Goal: Check status: Check status

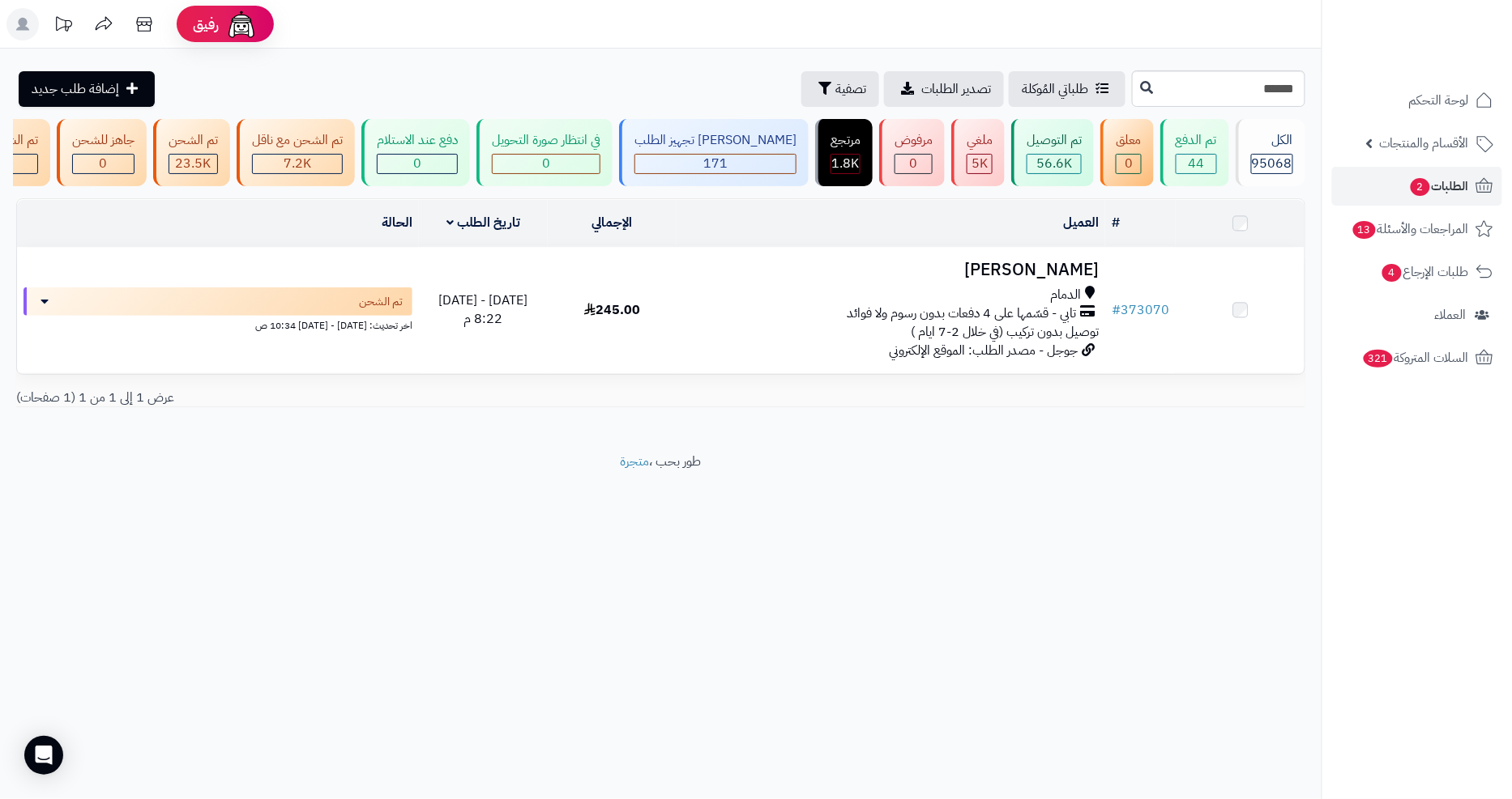
click at [1235, 75] on input "******" at bounding box center [1218, 88] width 173 height 36
type input "******"
